Goal: Task Accomplishment & Management: Use online tool/utility

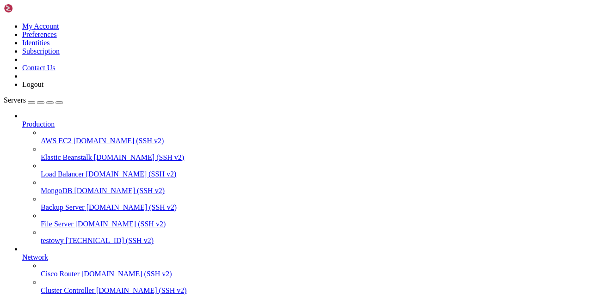
click at [65, 237] on link "testowy [TECHNICAL_ID] (SSH v2)" at bounding box center [315, 241] width 548 height 8
click at [63, 237] on span "testowy" at bounding box center [52, 241] width 23 height 8
click at [54, 237] on span "testowy" at bounding box center [52, 241] width 23 height 8
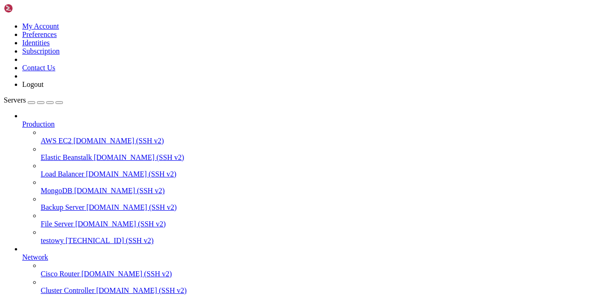
click at [54, 237] on span "testowy" at bounding box center [52, 241] width 23 height 8
click at [41, 237] on span "testowy" at bounding box center [52, 241] width 23 height 8
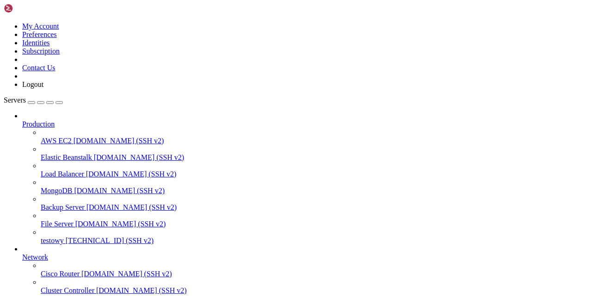
click at [41, 237] on span "testowy" at bounding box center [52, 241] width 23 height 8
drag, startPoint x: 317, startPoint y: 681, endPoint x: 379, endPoint y: 684, distance: 61.6
copy x-row "I-1V8xrZ6xi-r0Yn"
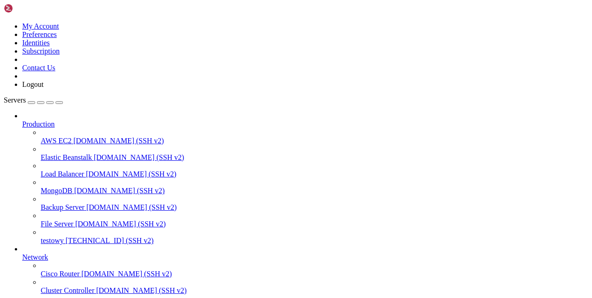
click at [63, 237] on link "testowy [TECHNICAL_ID] (SSH v2)" at bounding box center [315, 241] width 548 height 8
click at [62, 237] on link "testowy [TECHNICAL_ID] (SSH v2)" at bounding box center [315, 241] width 548 height 8
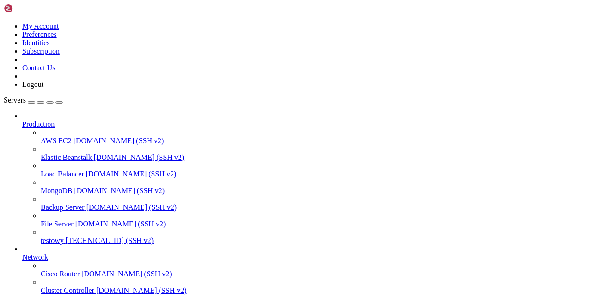
drag, startPoint x: 158, startPoint y: 573, endPoint x: 157, endPoint y: 577, distance: 4.7
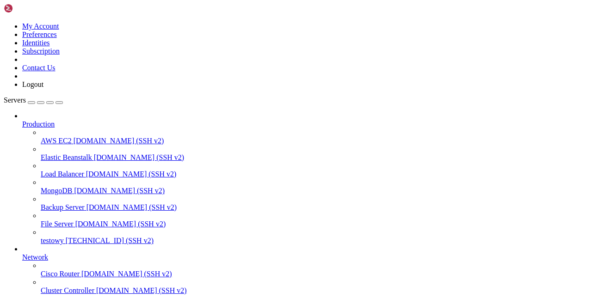
click at [56, 237] on link "testowy [TECHNICAL_ID] (SSH v2)" at bounding box center [315, 241] width 548 height 8
click at [57, 237] on link "testowy [TECHNICAL_ID] (SSH v2)" at bounding box center [315, 241] width 548 height 8
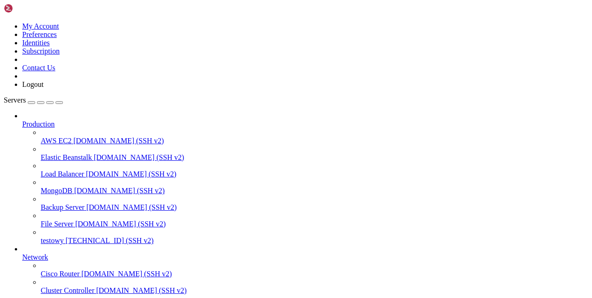
scroll to position [23, 0]
click at [66, 237] on span "[TECHNICAL_ID] (SSH v2)" at bounding box center [110, 241] width 88 height 8
click at [44, 237] on span "testowy" at bounding box center [52, 241] width 23 height 8
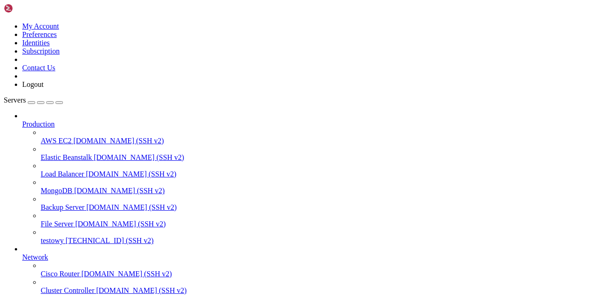
click at [4, 22] on link at bounding box center [4, 22] width 0 height 0
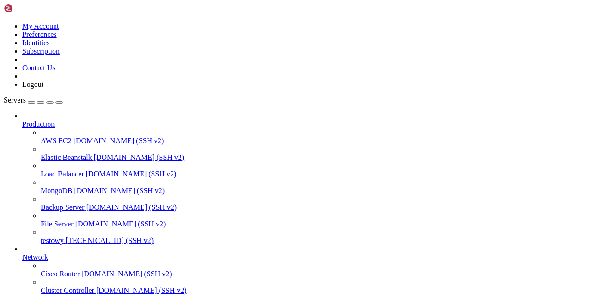
click at [59, 25] on link "My Account" at bounding box center [40, 26] width 37 height 8
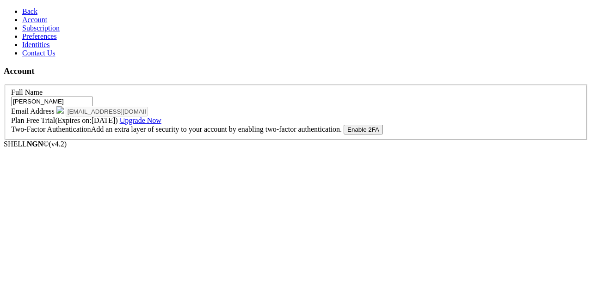
click at [24, 12] on span "Back" at bounding box center [29, 11] width 15 height 8
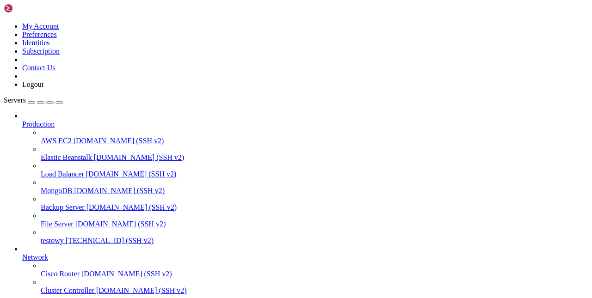
click at [53, 237] on span "testowy" at bounding box center [52, 241] width 23 height 8
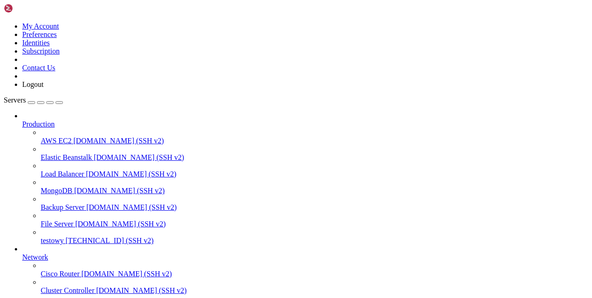
click at [64, 237] on span "testowy" at bounding box center [52, 241] width 23 height 8
click at [61, 237] on span "testowy" at bounding box center [52, 241] width 23 height 8
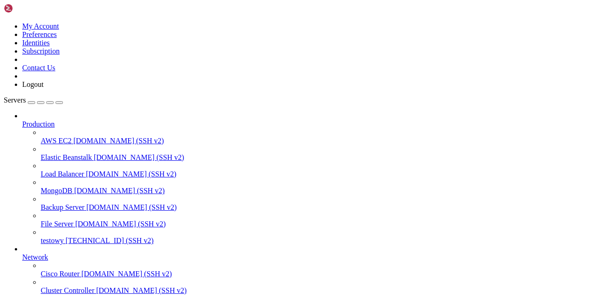
click at [48, 237] on link "testowy [TECHNICAL_ID] (SSH v2)" at bounding box center [315, 241] width 548 height 8
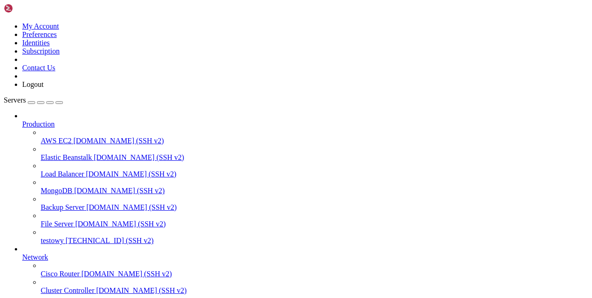
click at [64, 237] on span "testowy" at bounding box center [52, 241] width 23 height 8
click at [46, 237] on span "testowy" at bounding box center [52, 241] width 23 height 8
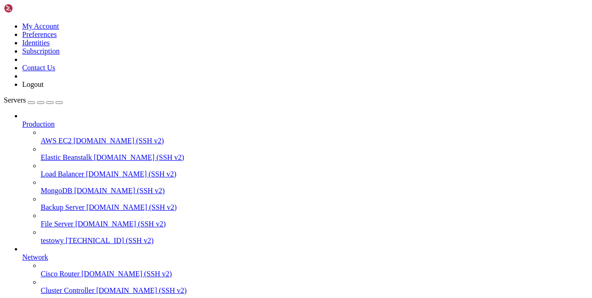
click at [64, 237] on span "testowy" at bounding box center [52, 241] width 23 height 8
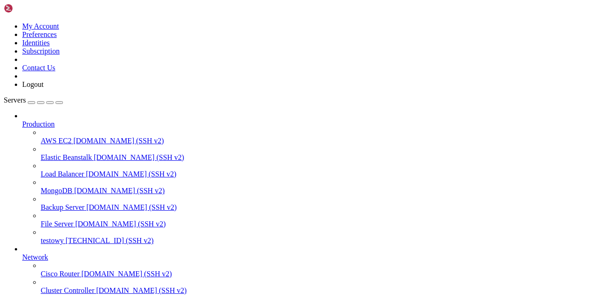
scroll to position [86, 0]
click at [64, 237] on span "testowy" at bounding box center [52, 241] width 23 height 8
